Goal: Task Accomplishment & Management: Manage account settings

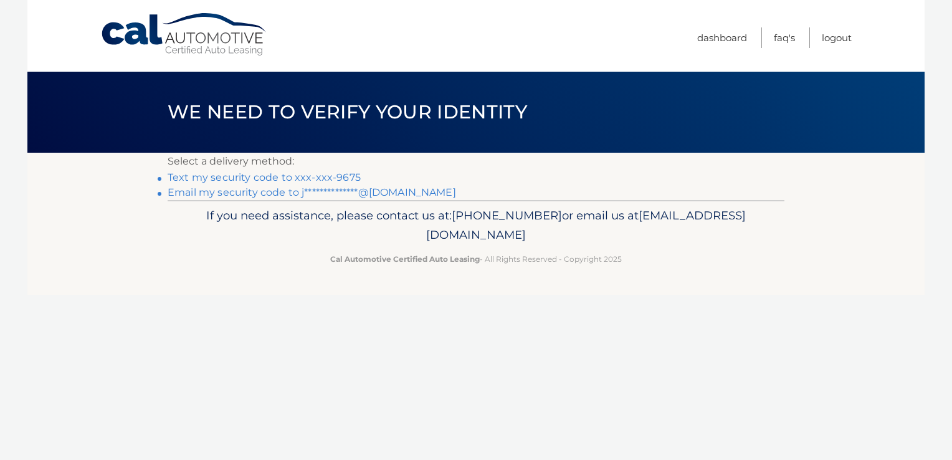
click at [334, 177] on link "Text my security code to xxx-xxx-9675" at bounding box center [264, 177] width 193 height 12
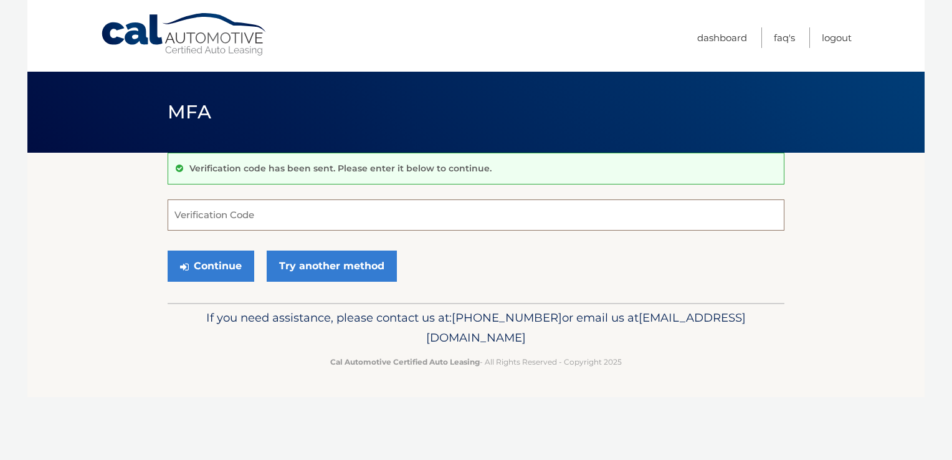
click at [335, 214] on input "Verification Code" at bounding box center [476, 214] width 617 height 31
type input "174030"
click at [168, 250] on button "Continue" at bounding box center [211, 265] width 87 height 31
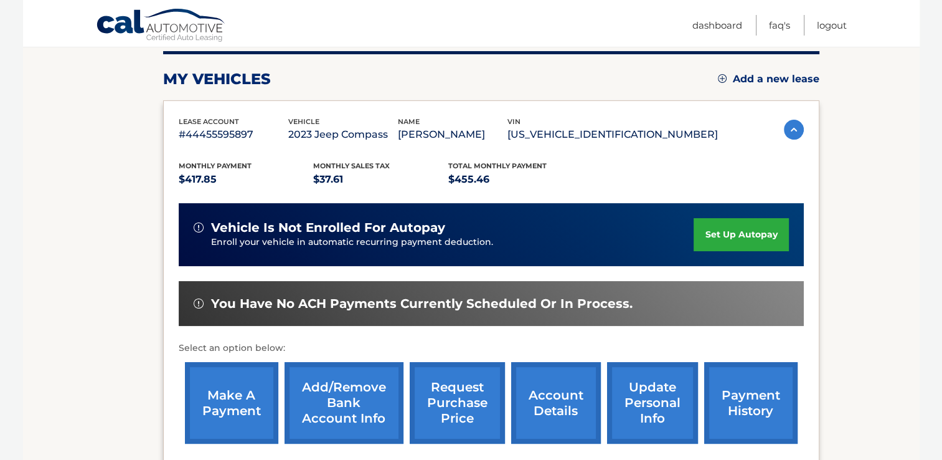
scroll to position [187, 0]
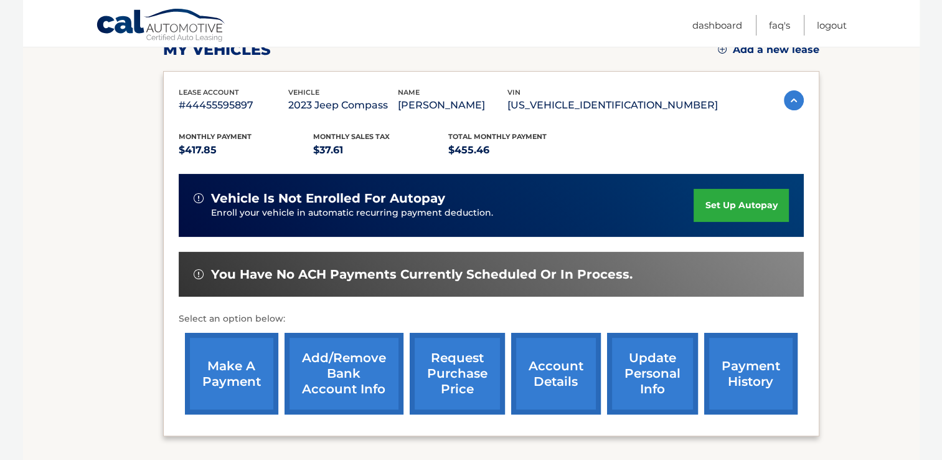
click at [219, 372] on link "make a payment" at bounding box center [231, 374] width 93 height 82
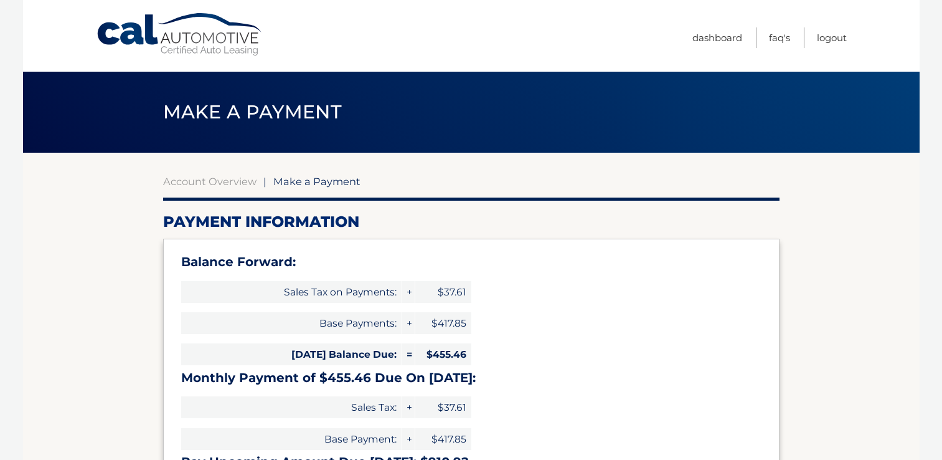
select select "NzJiNWNkNWUtMWI3NS00ODZjLTg3NDktOWRmNWZjNGMwYWRi"
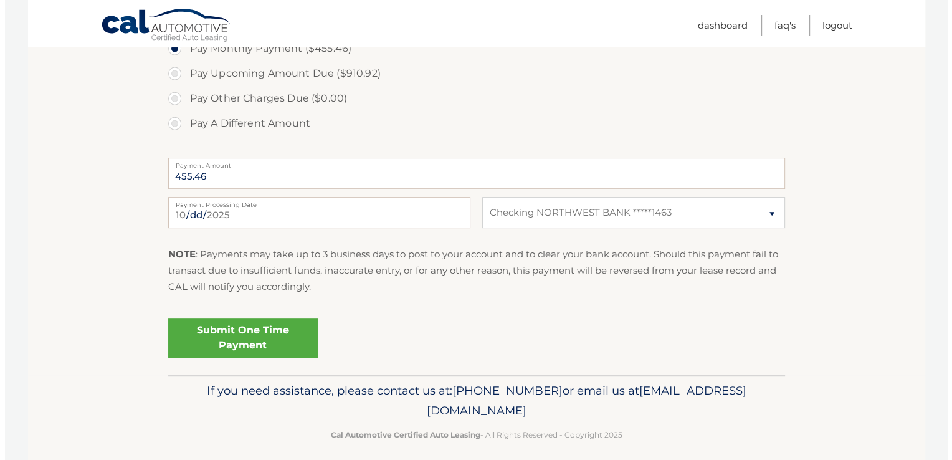
scroll to position [513, 0]
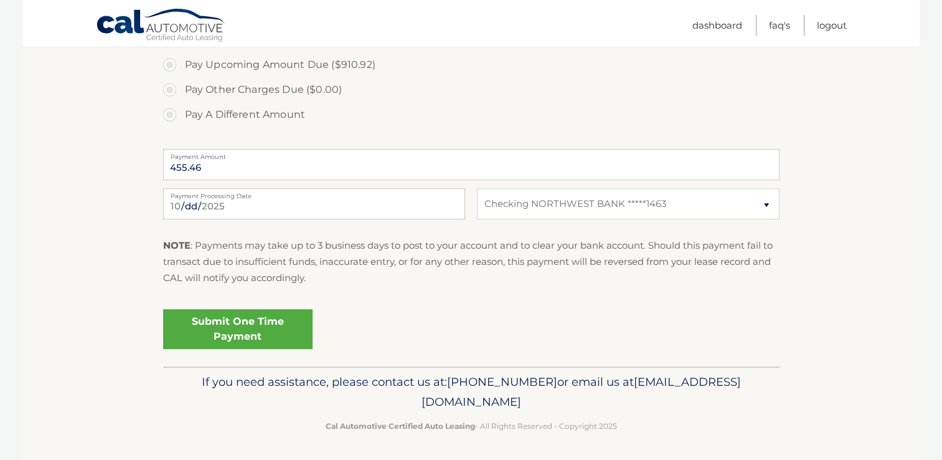
click at [232, 315] on link "Submit One Time Payment" at bounding box center [237, 329] width 149 height 40
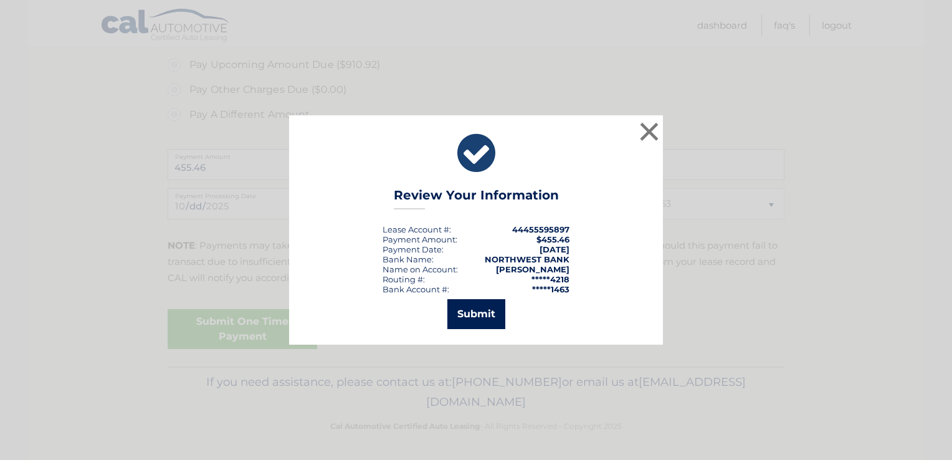
click at [481, 316] on button "Submit" at bounding box center [476, 314] width 58 height 30
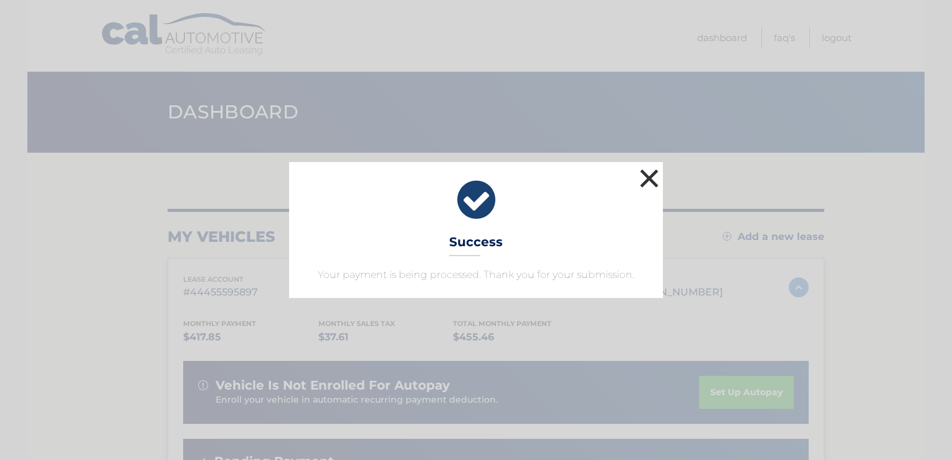
click at [648, 182] on button "×" at bounding box center [649, 178] width 25 height 25
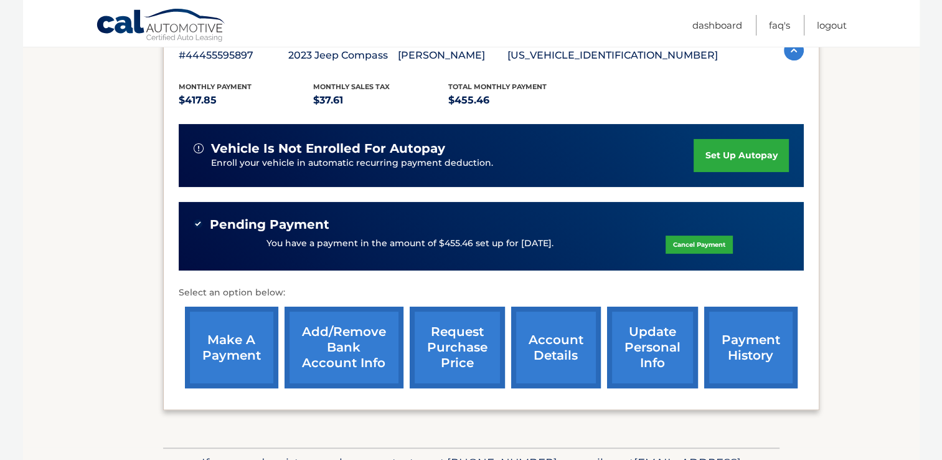
scroll to position [249, 0]
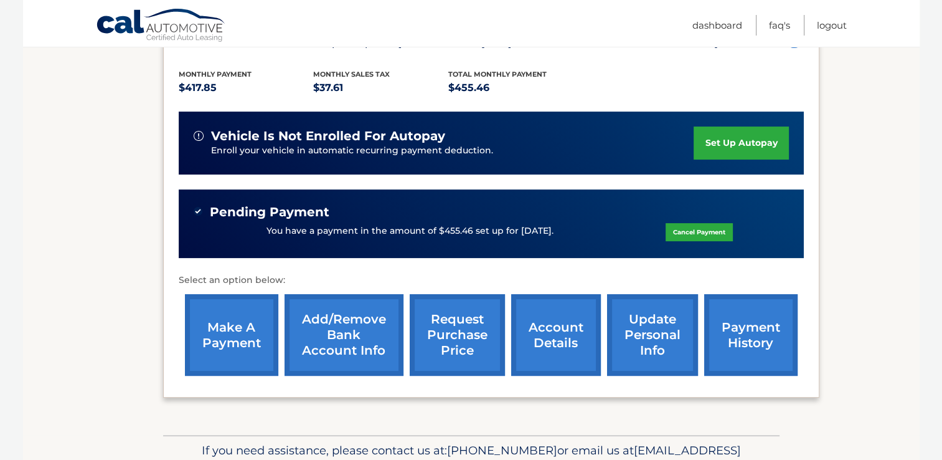
click at [729, 333] on link "payment history" at bounding box center [750, 335] width 93 height 82
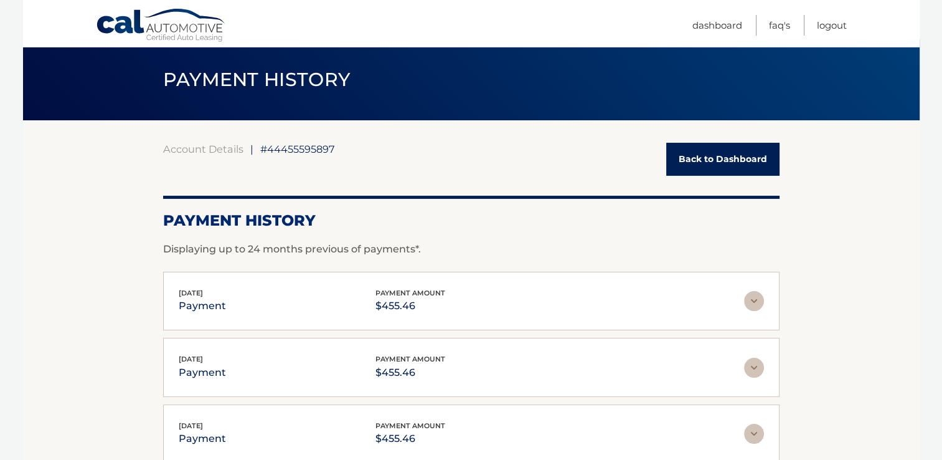
scroll to position [62, 0]
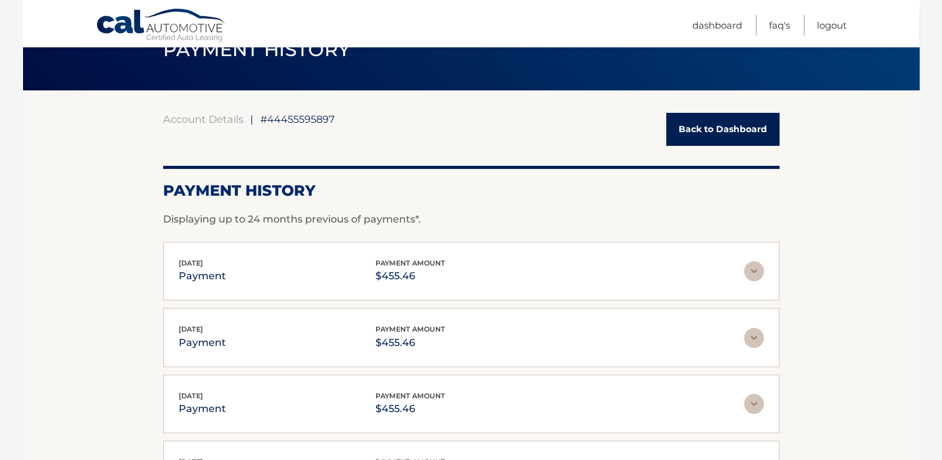
click at [748, 270] on img at bounding box center [754, 271] width 20 height 20
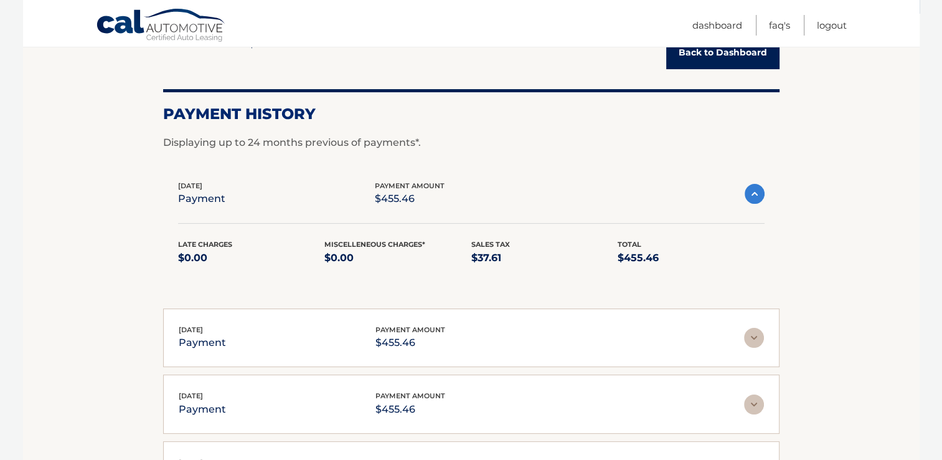
scroll to position [125, 0]
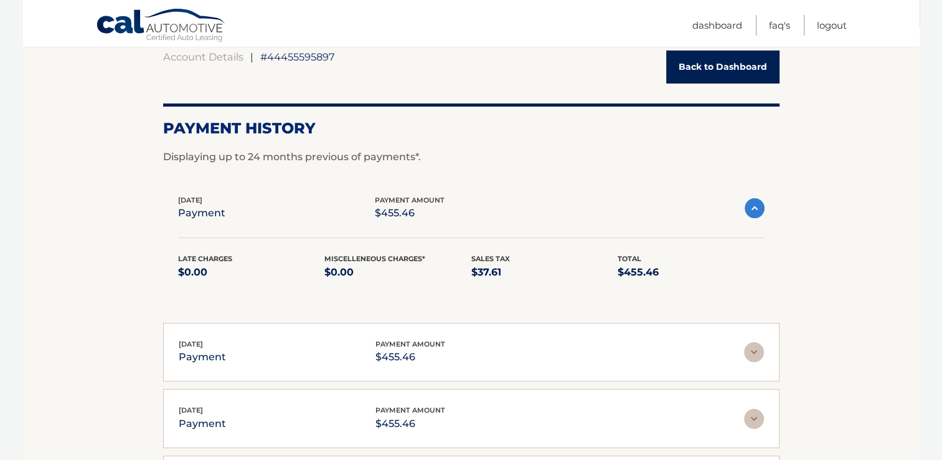
click at [754, 207] on img at bounding box center [755, 208] width 20 height 20
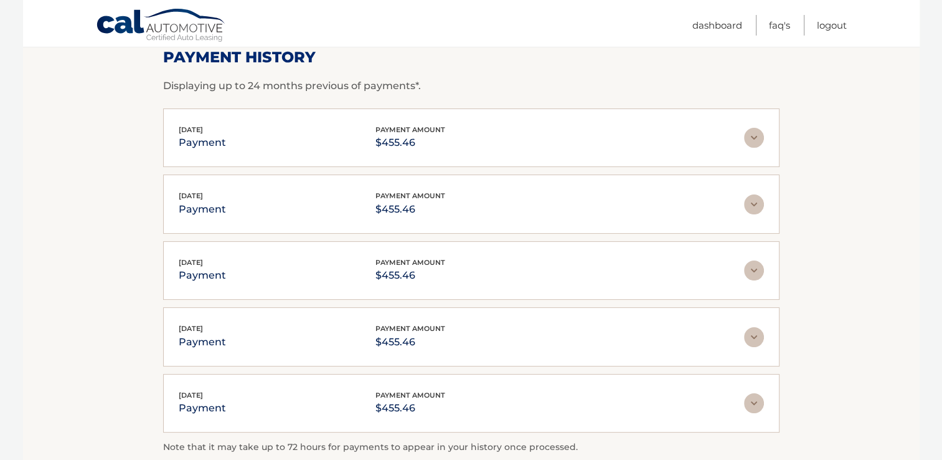
scroll to position [168, 0]
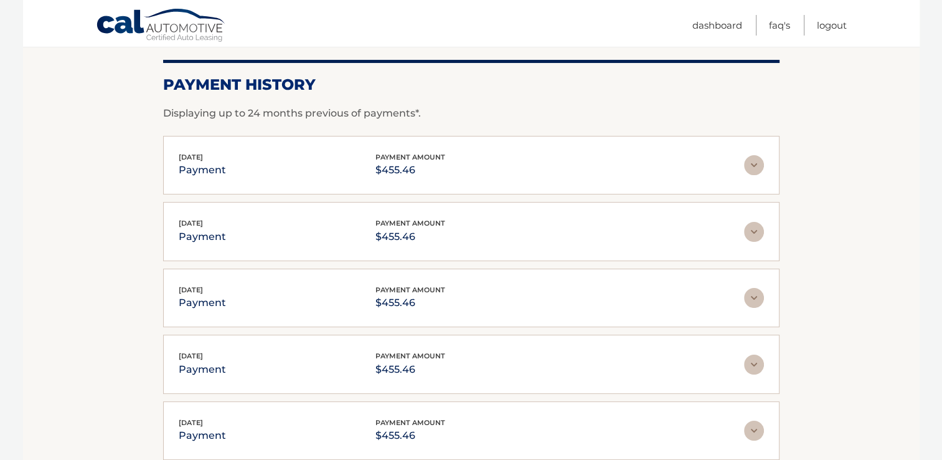
click at [757, 227] on img at bounding box center [754, 232] width 20 height 20
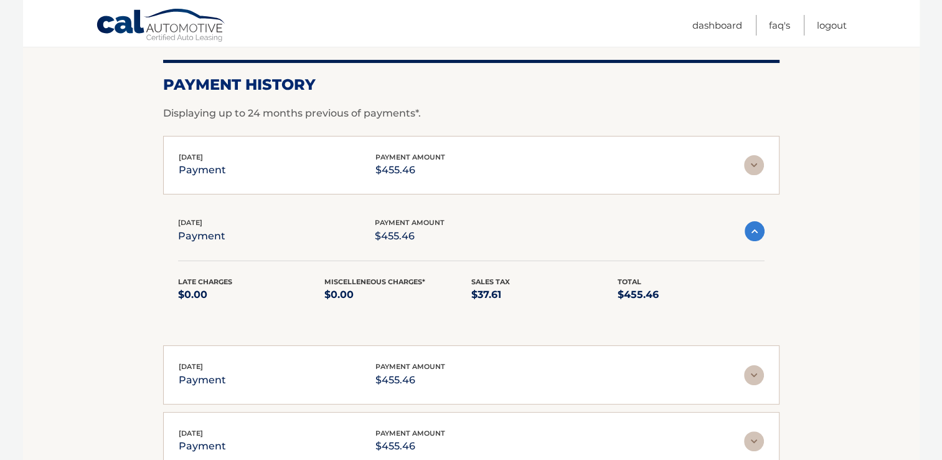
click at [757, 227] on img at bounding box center [755, 231] width 20 height 20
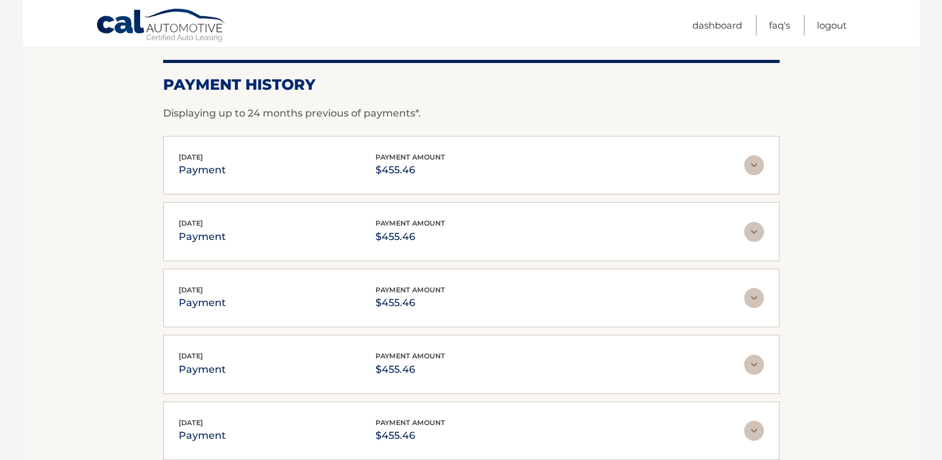
click at [757, 227] on img at bounding box center [754, 232] width 20 height 20
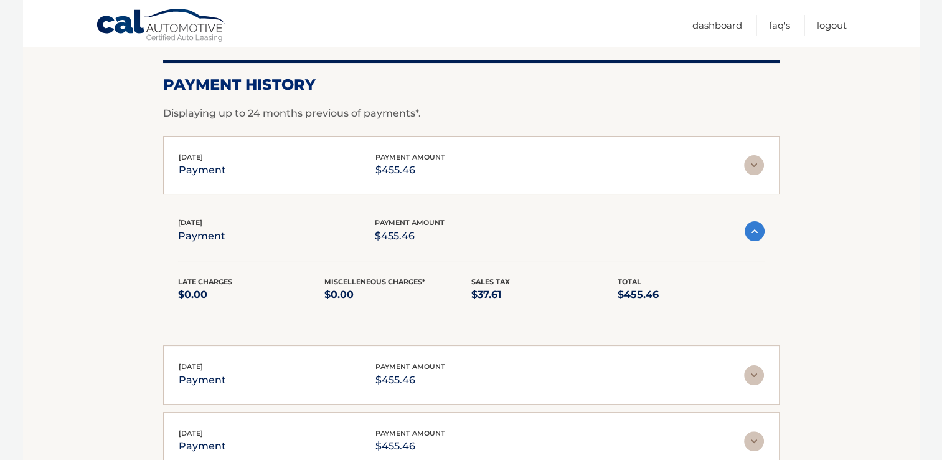
click at [757, 227] on img at bounding box center [755, 231] width 20 height 20
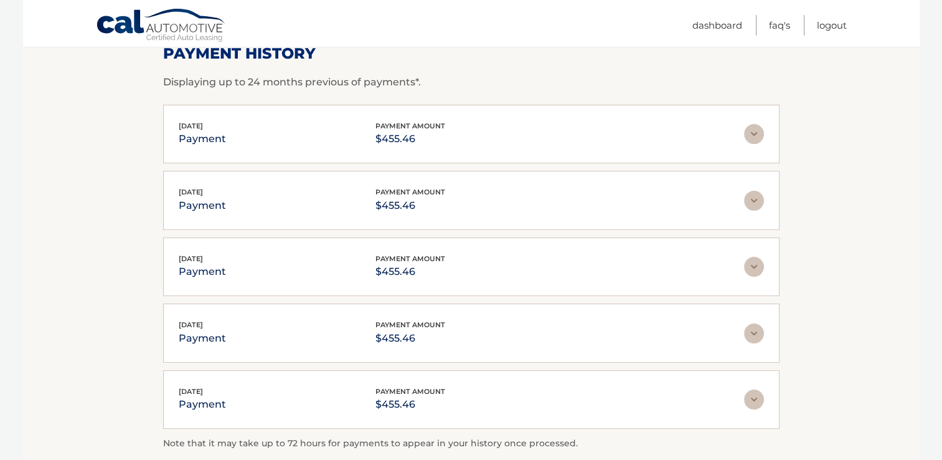
scroll to position [106, 0]
